Goal: Communication & Community: Answer question/provide support

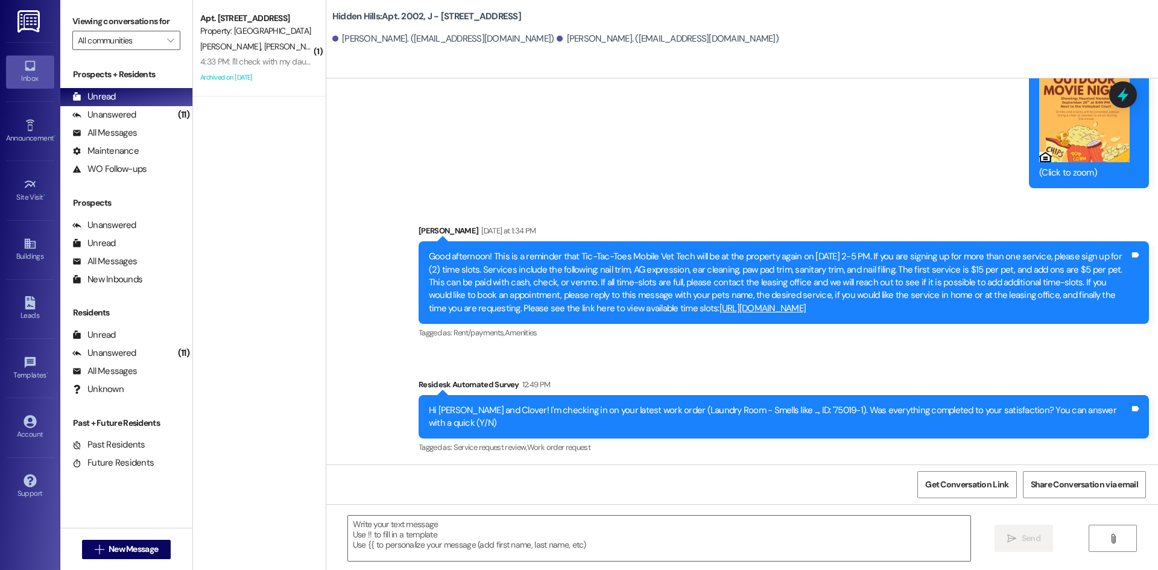
scroll to position [19447, 0]
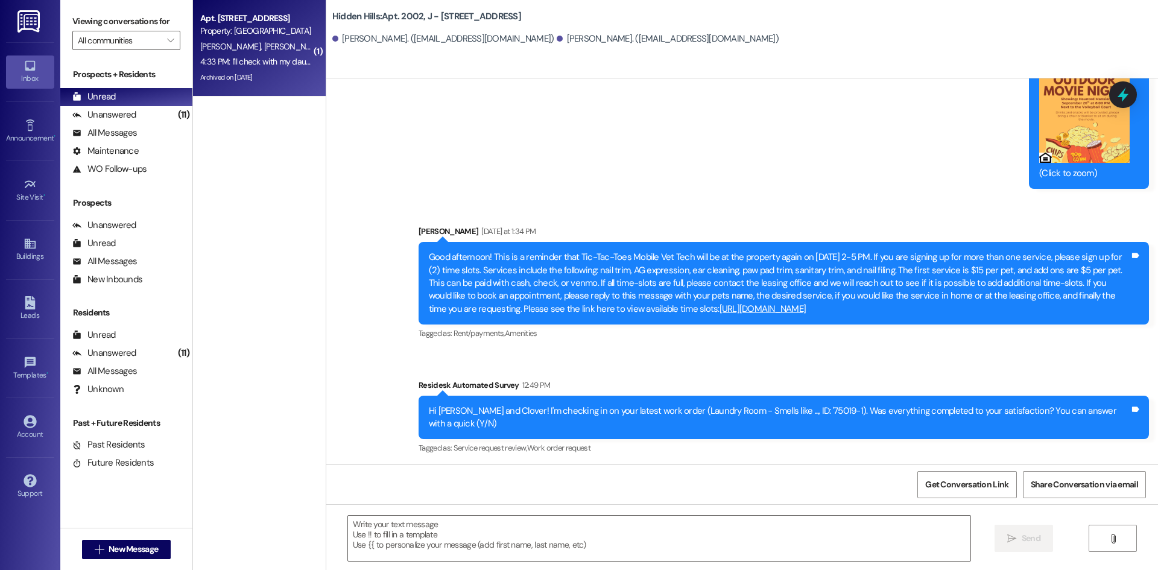
click at [287, 77] on div "Archived on [DATE]" at bounding box center [256, 77] width 114 height 15
type textarea "Fetching suggested responses. Please feel free to read through the conversation…"
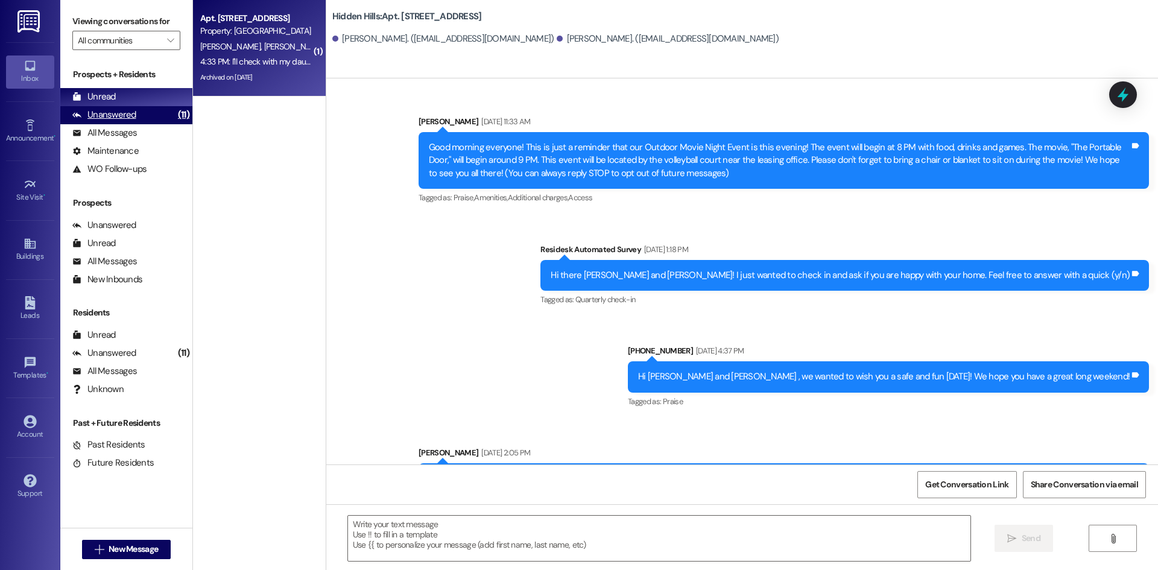
type textarea "Fetching suggested responses. Please feel free to read through the conversation…"
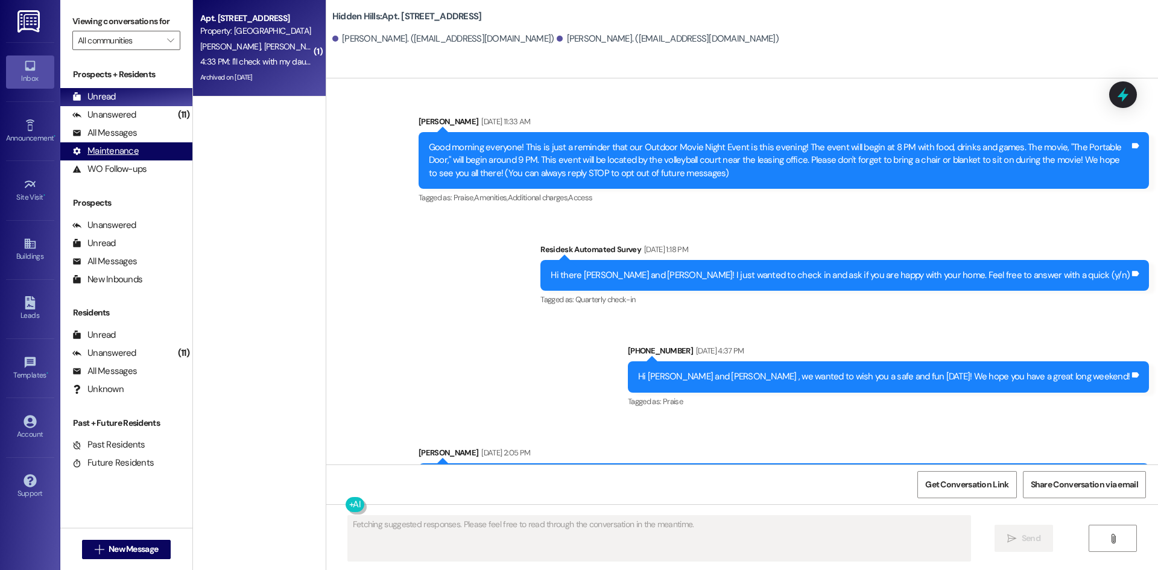
scroll to position [25936, 0]
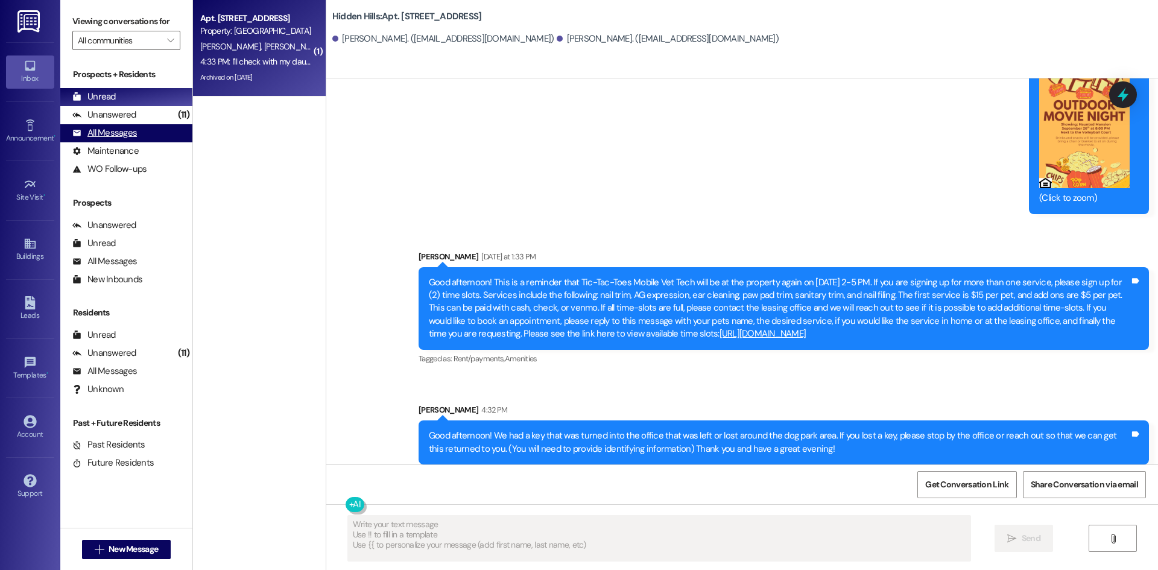
click at [105, 127] on div "All Messages" at bounding box center [104, 133] width 65 height 13
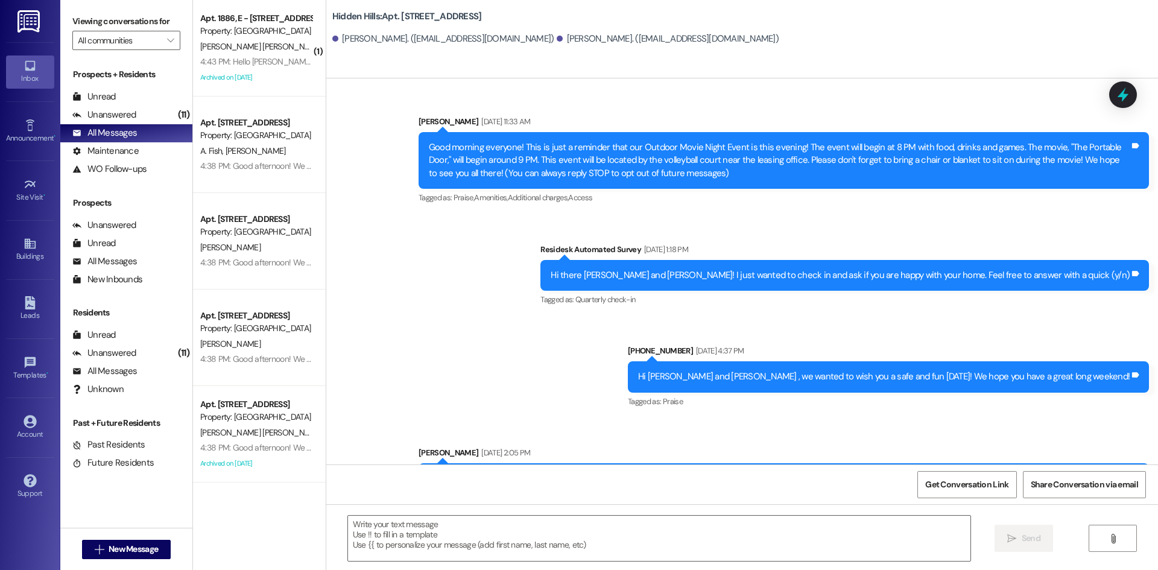
type textarea "Fetching suggested responses. Please feel free to read through the conversation…"
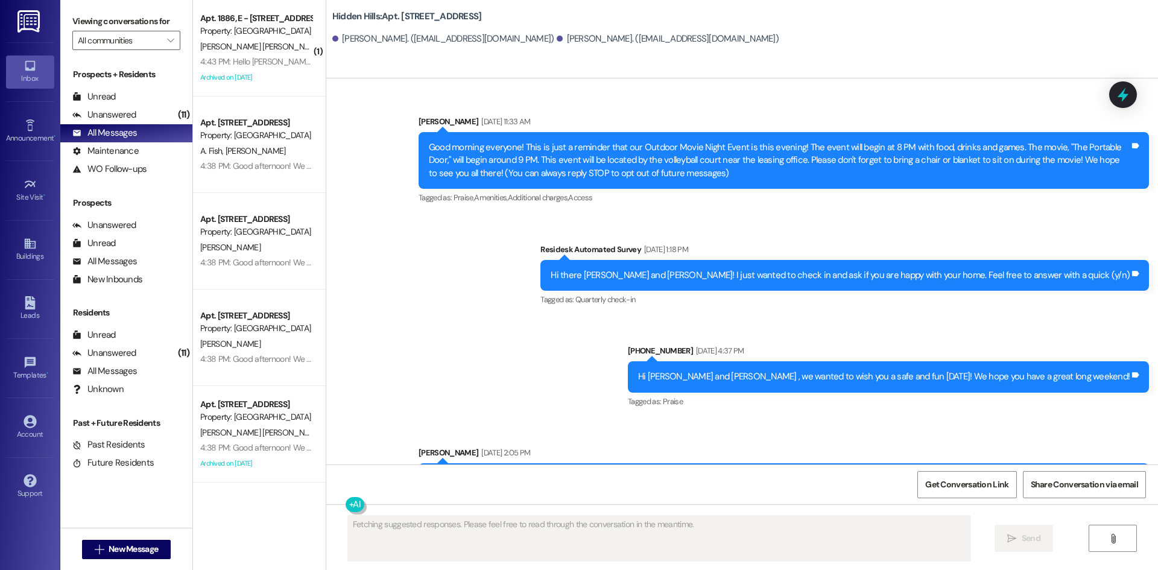
scroll to position [25935, 0]
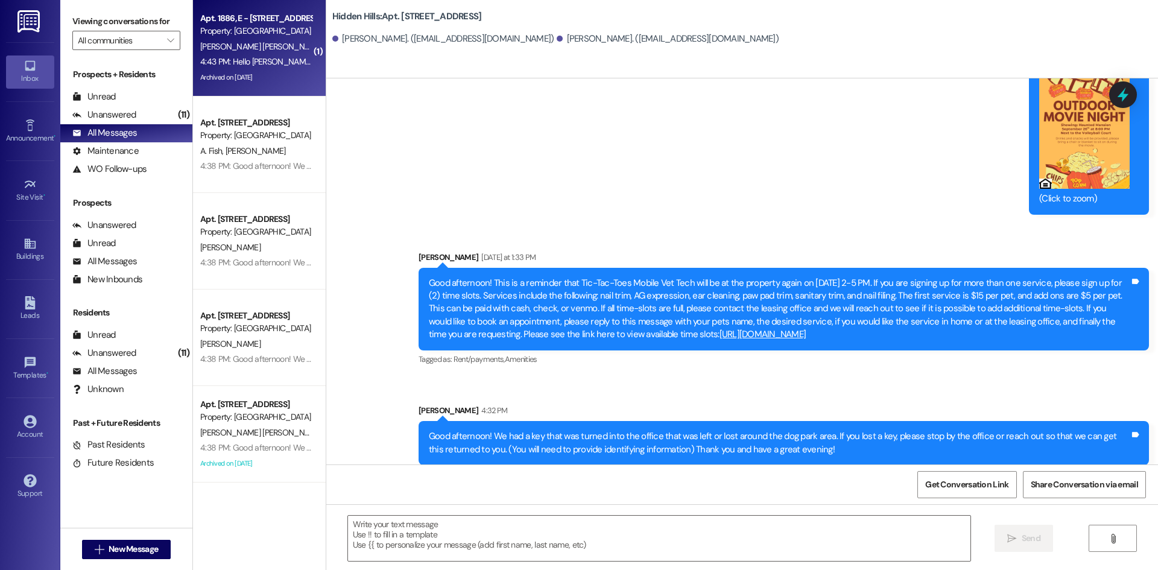
click at [249, 39] on div "[PERSON_NAME] [PERSON_NAME]" at bounding box center [256, 46] width 114 height 15
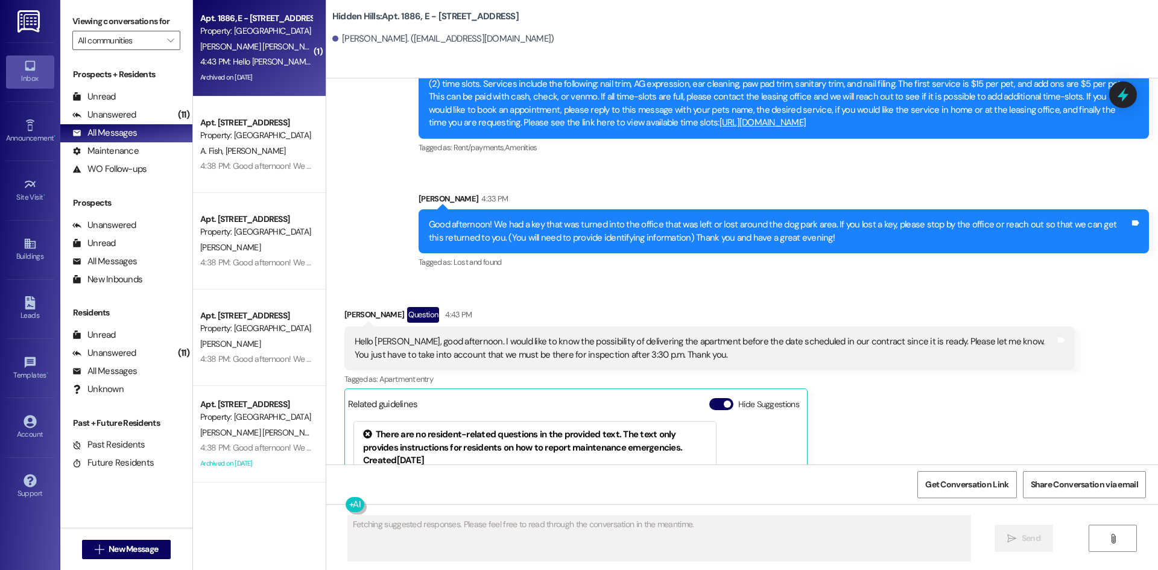
scroll to position [12972, 0]
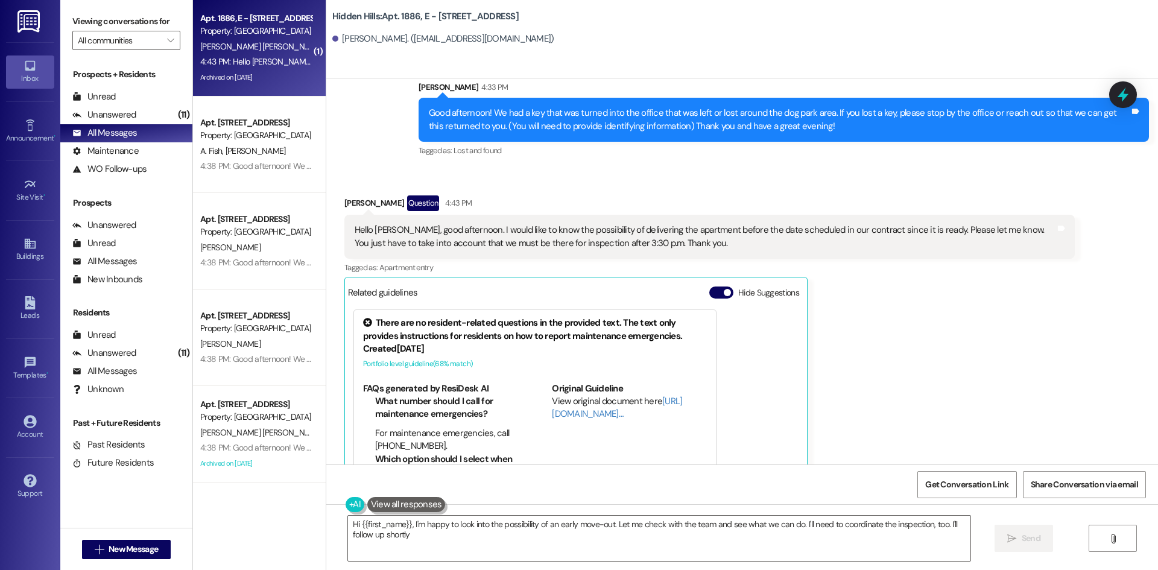
type textarea "Hi {{first_name}}, I'm happy to look into the possibility of an early move-out.…"
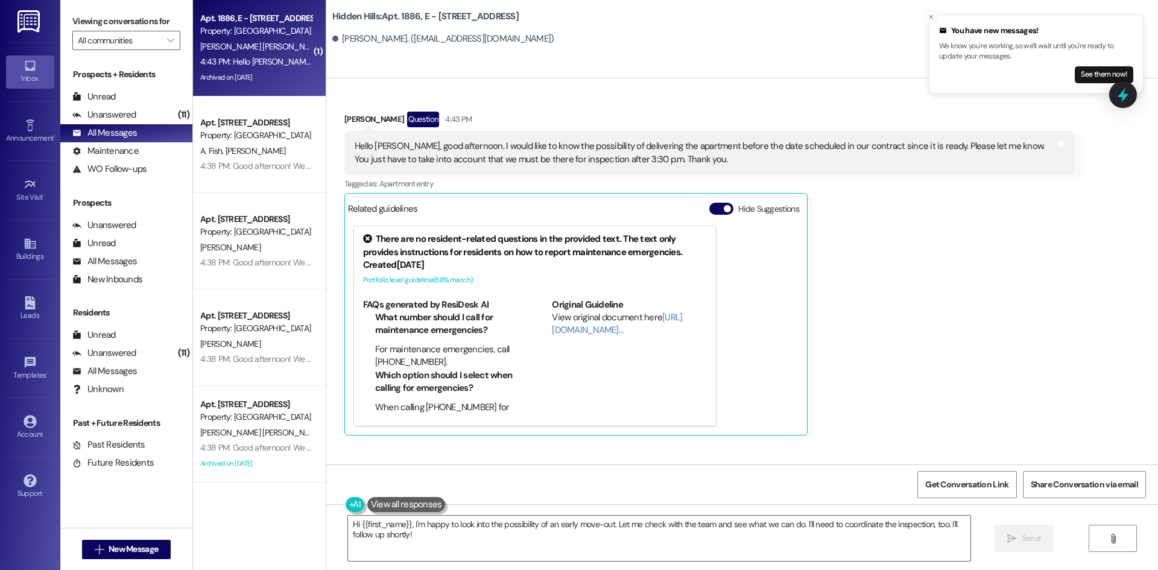
scroll to position [12995, 0]
